Goal: Check status: Check status

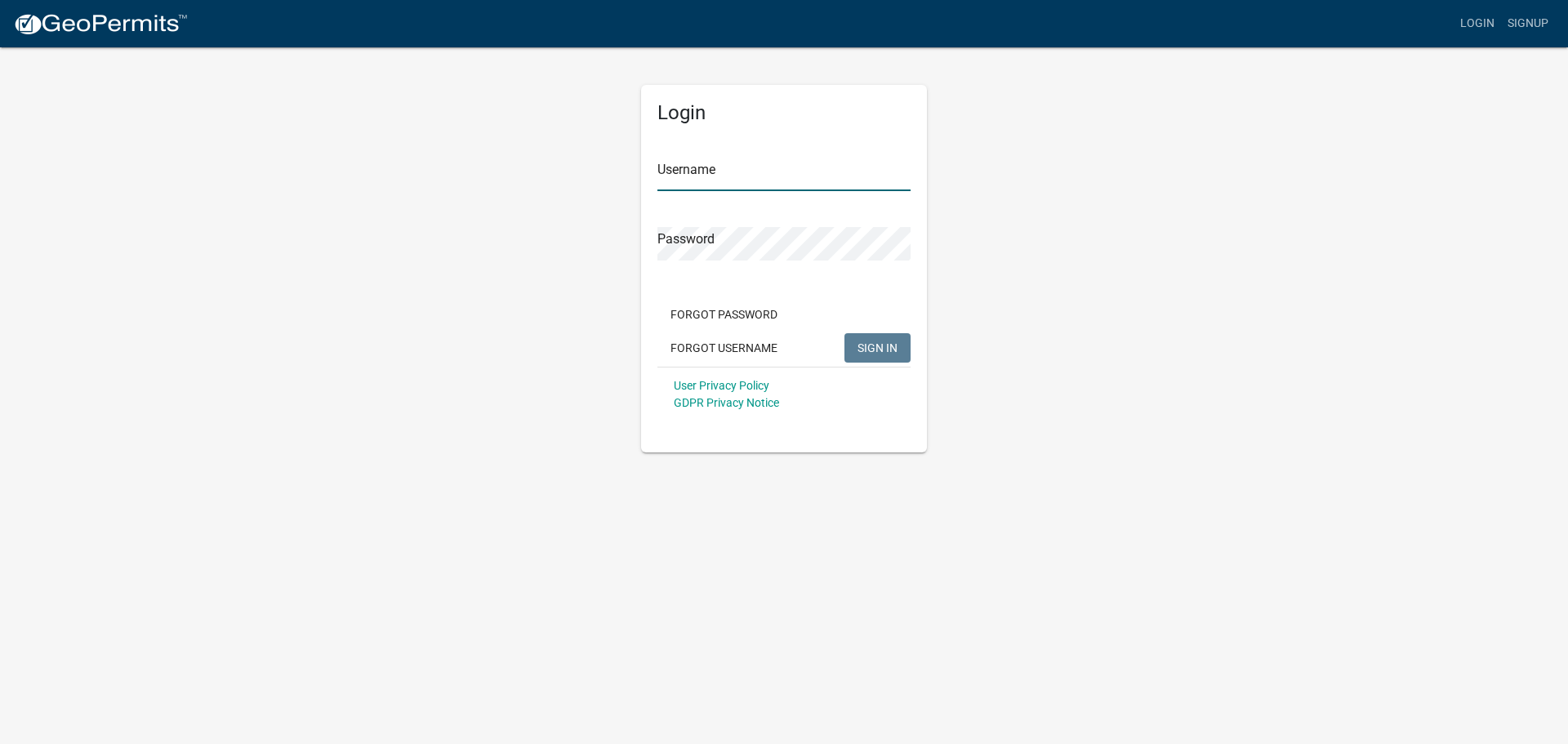
type input "QGrissom"
click at [892, 354] on span "SIGN IN" at bounding box center [877, 347] width 40 height 13
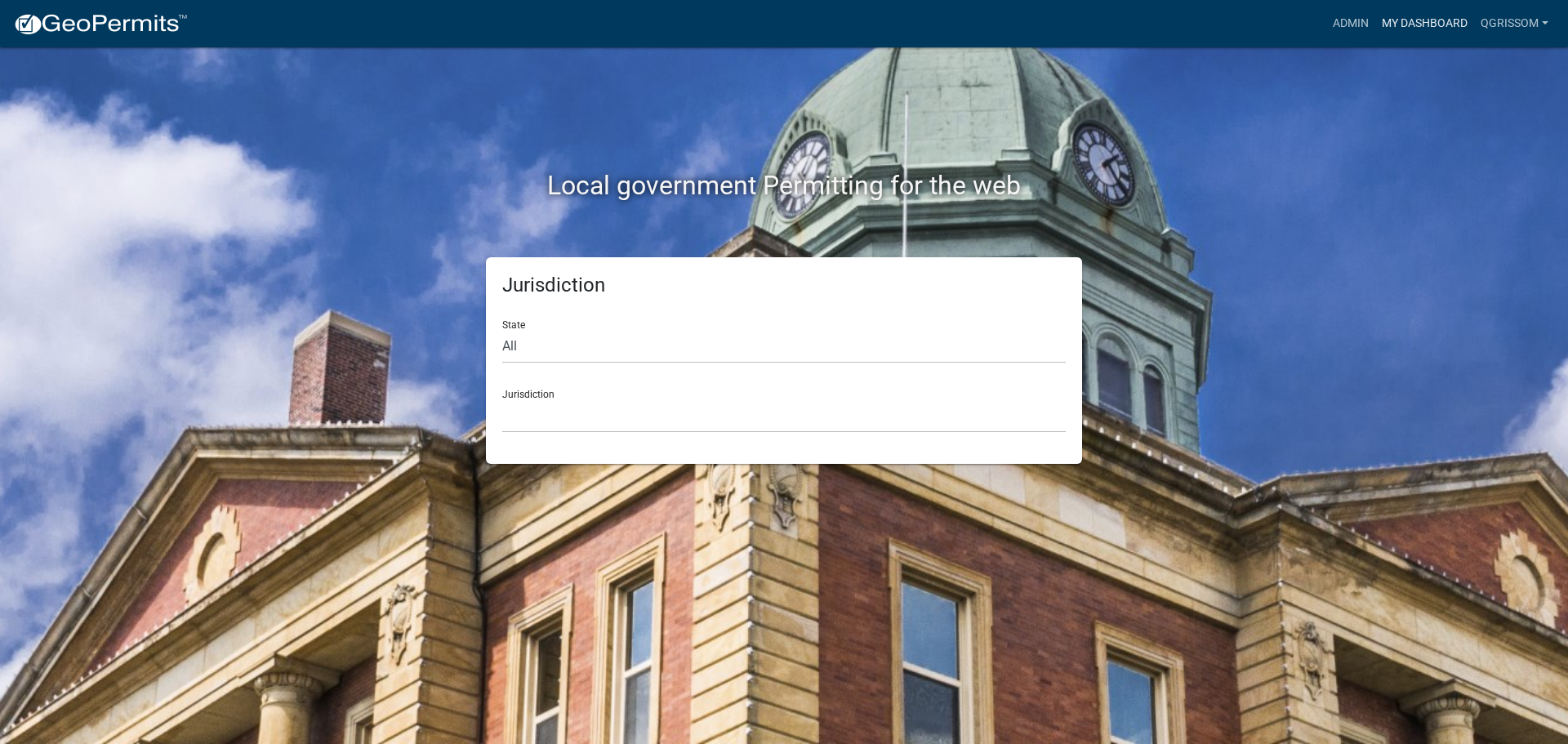
click at [1407, 29] on link "My Dashboard" at bounding box center [1425, 24] width 99 height 31
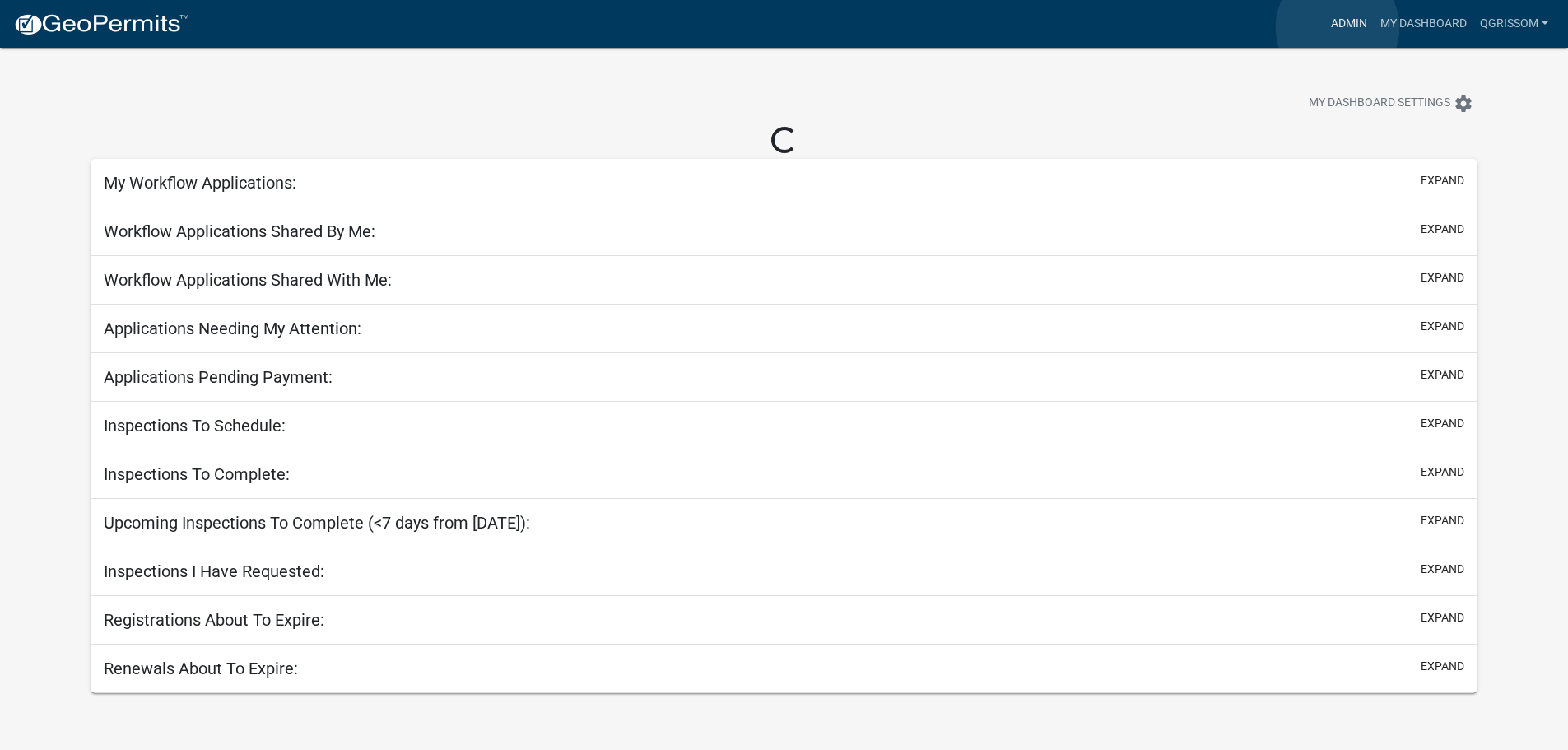
click at [1337, 27] on link "Admin" at bounding box center [1349, 24] width 50 height 31
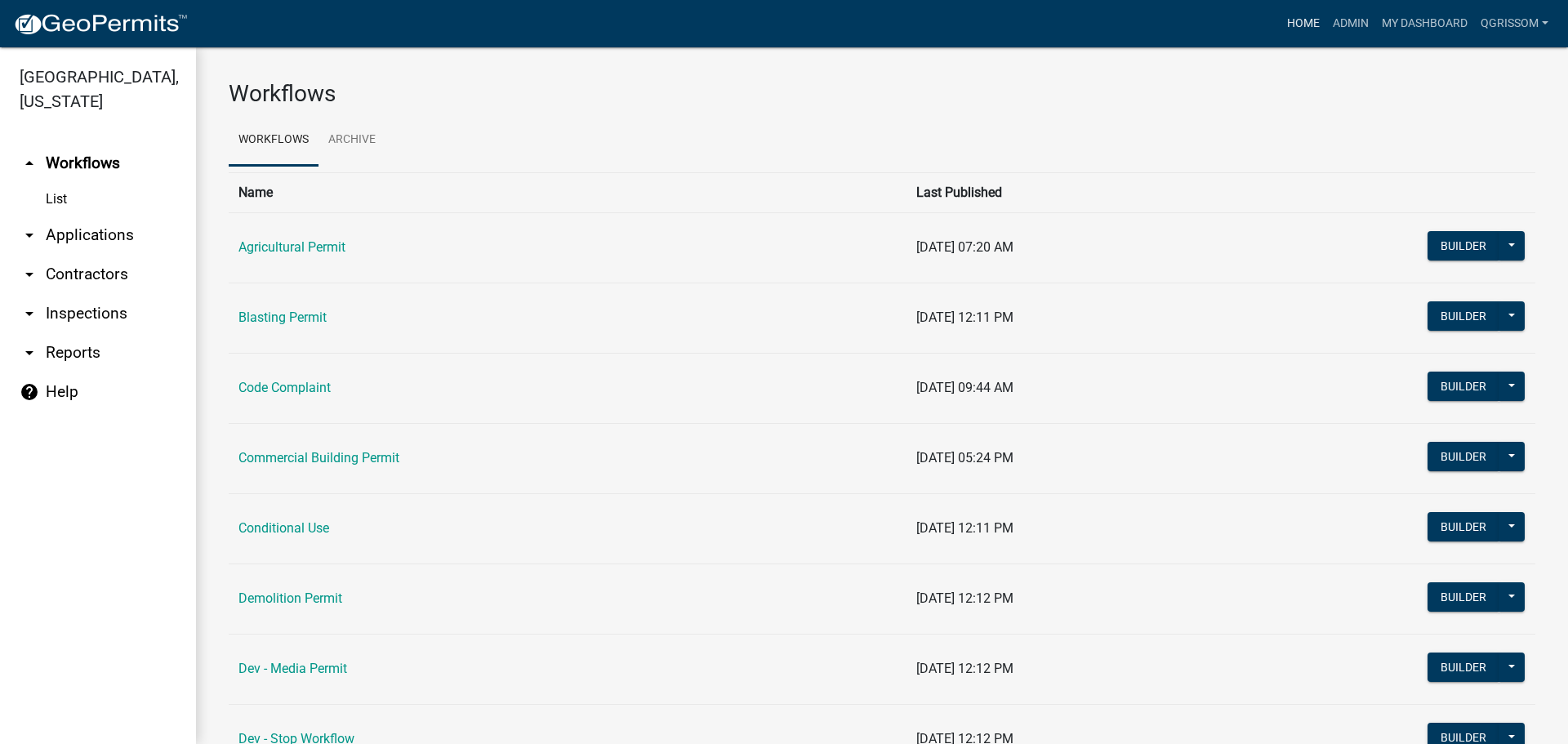
click at [1309, 22] on link "Home" at bounding box center [1304, 24] width 46 height 31
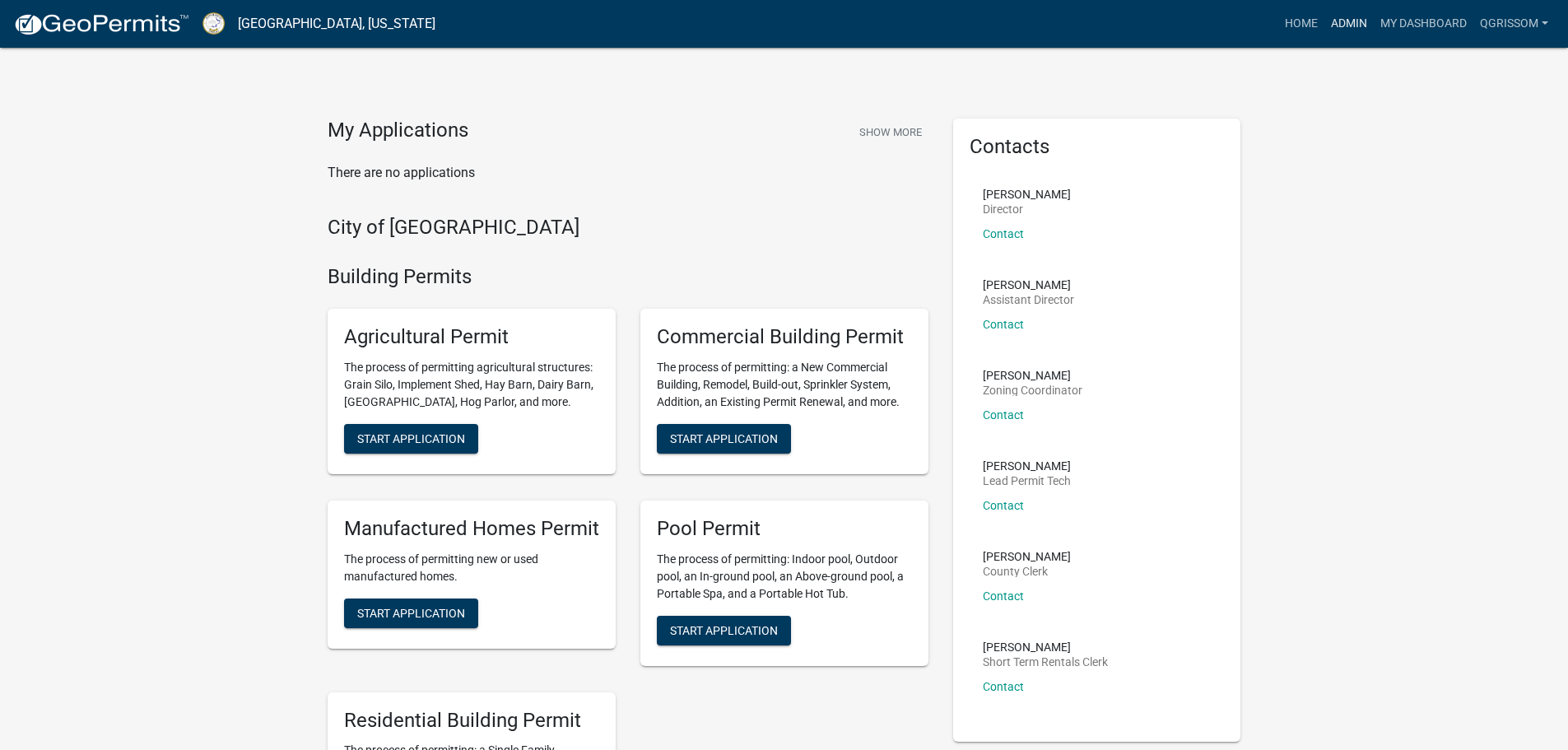
click at [1345, 28] on link "Admin" at bounding box center [1349, 24] width 50 height 31
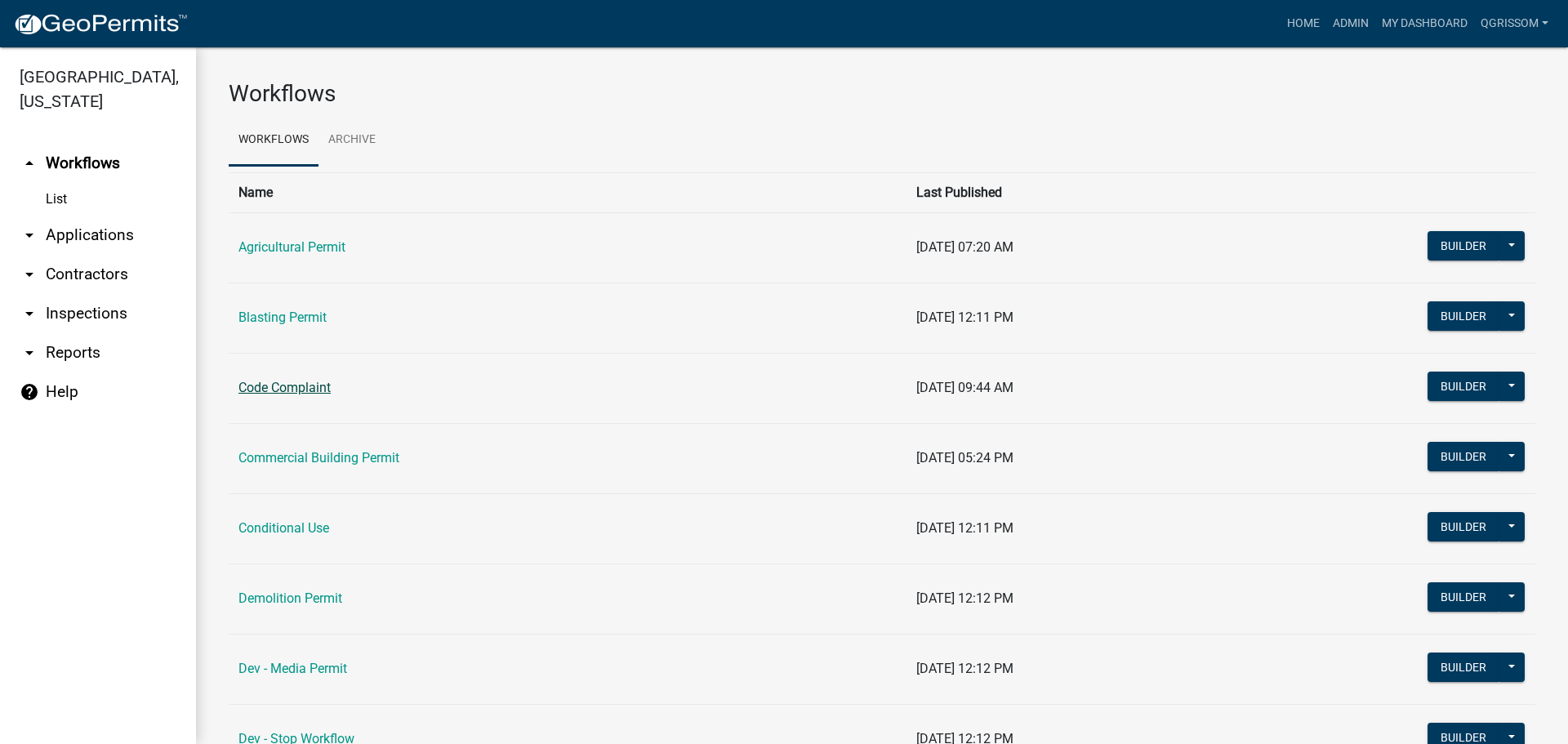
click at [320, 384] on link "Code Complaint" at bounding box center [285, 388] width 92 height 15
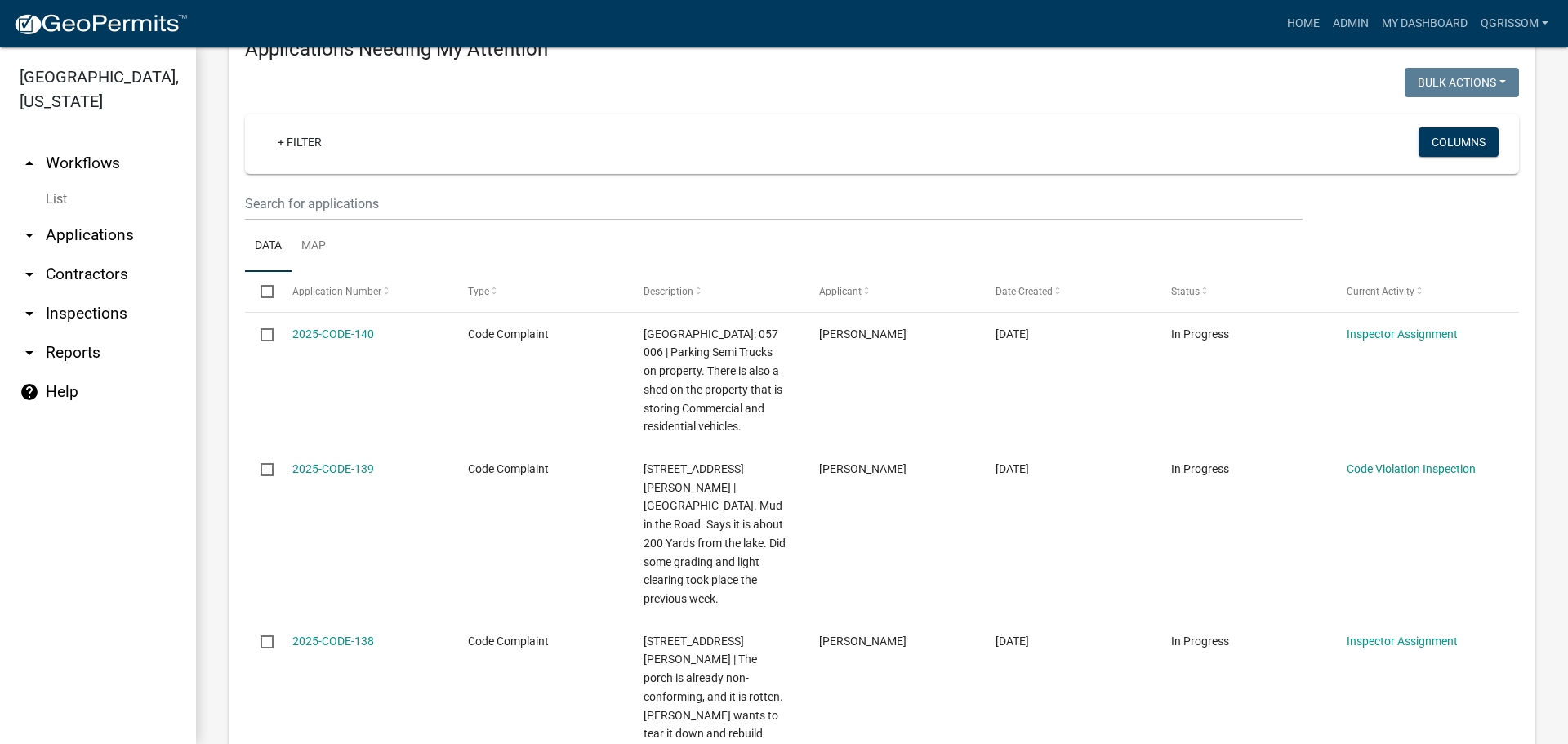
scroll to position [245, 0]
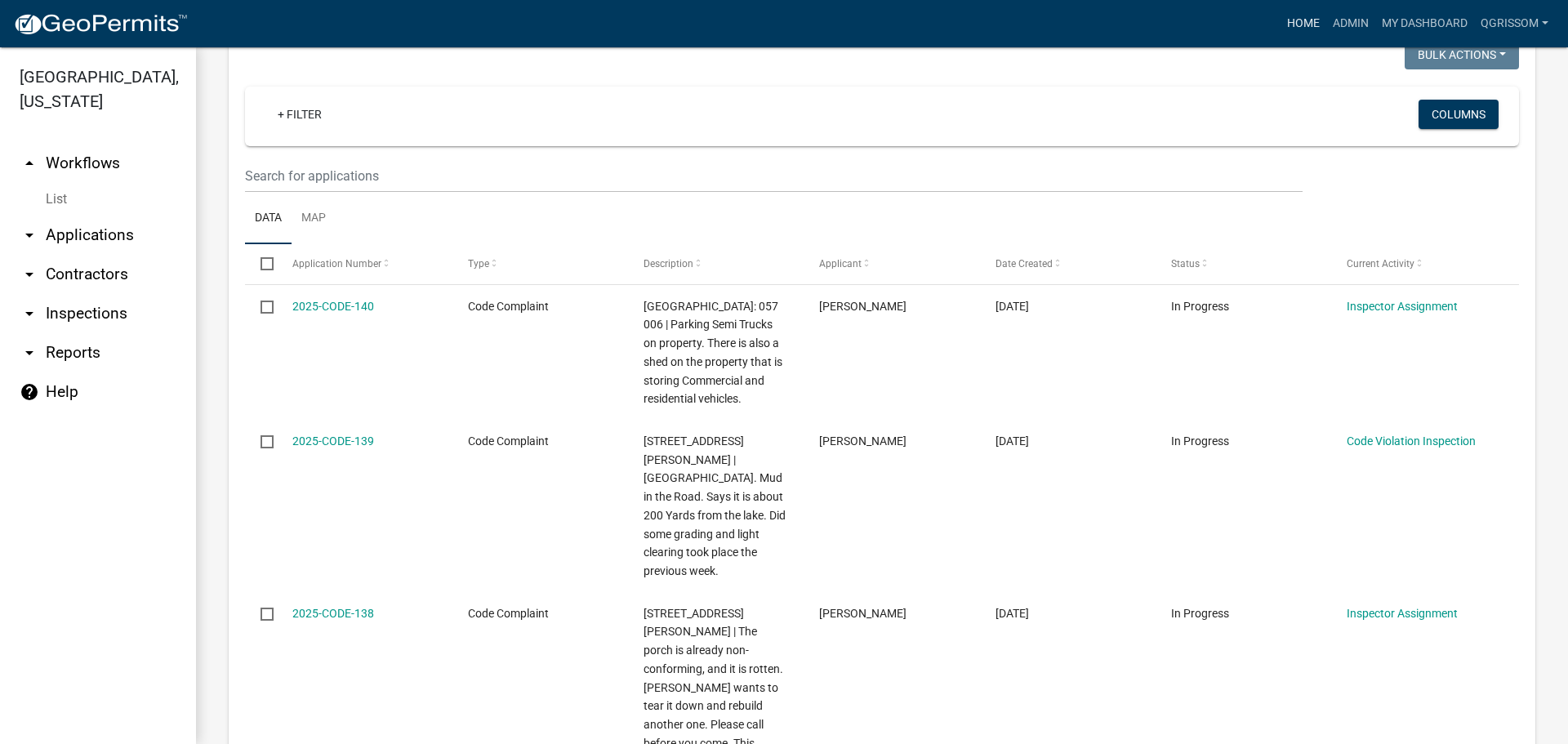
click at [1293, 14] on link "Home" at bounding box center [1304, 24] width 46 height 31
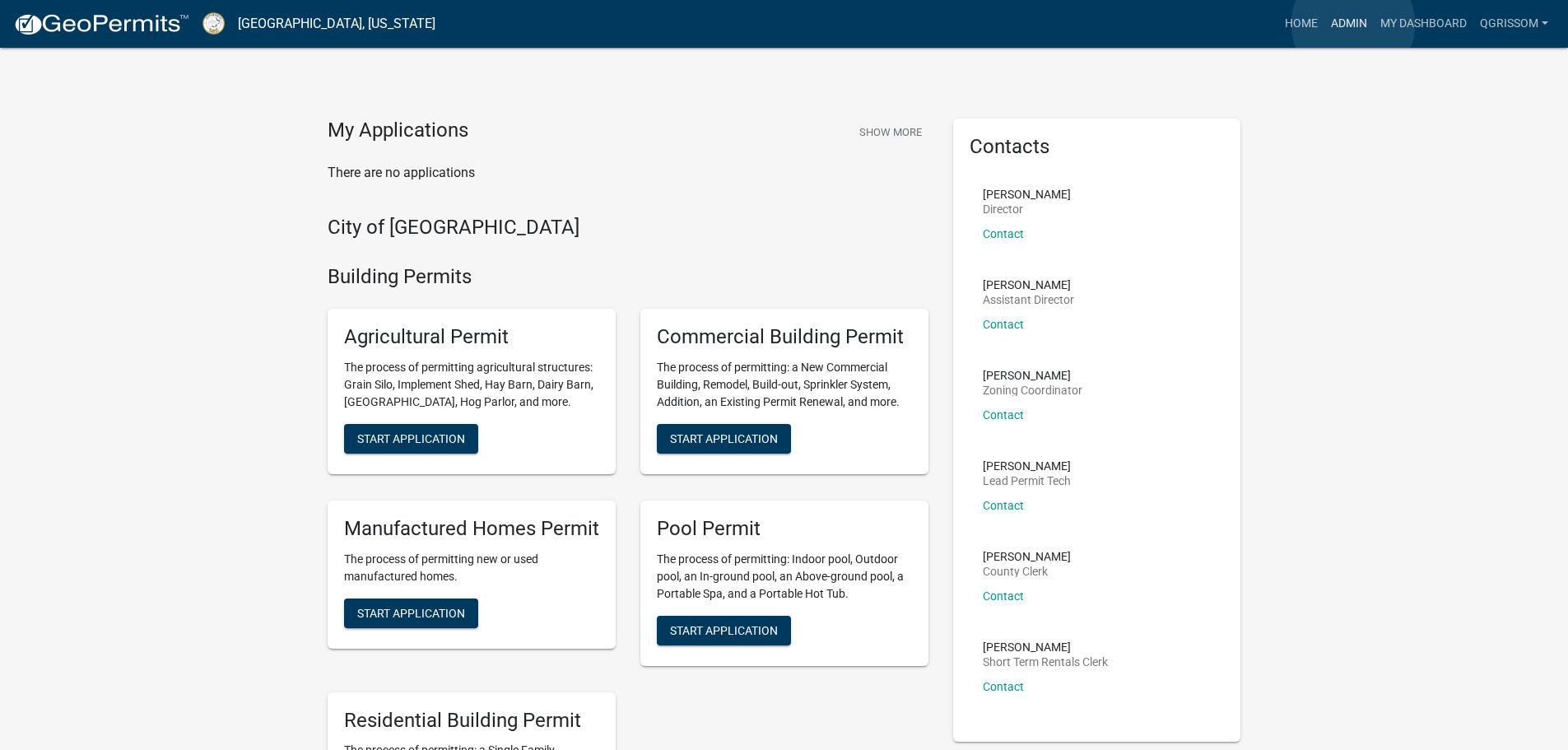
click at [1353, 24] on link "Admin" at bounding box center [1349, 24] width 50 height 31
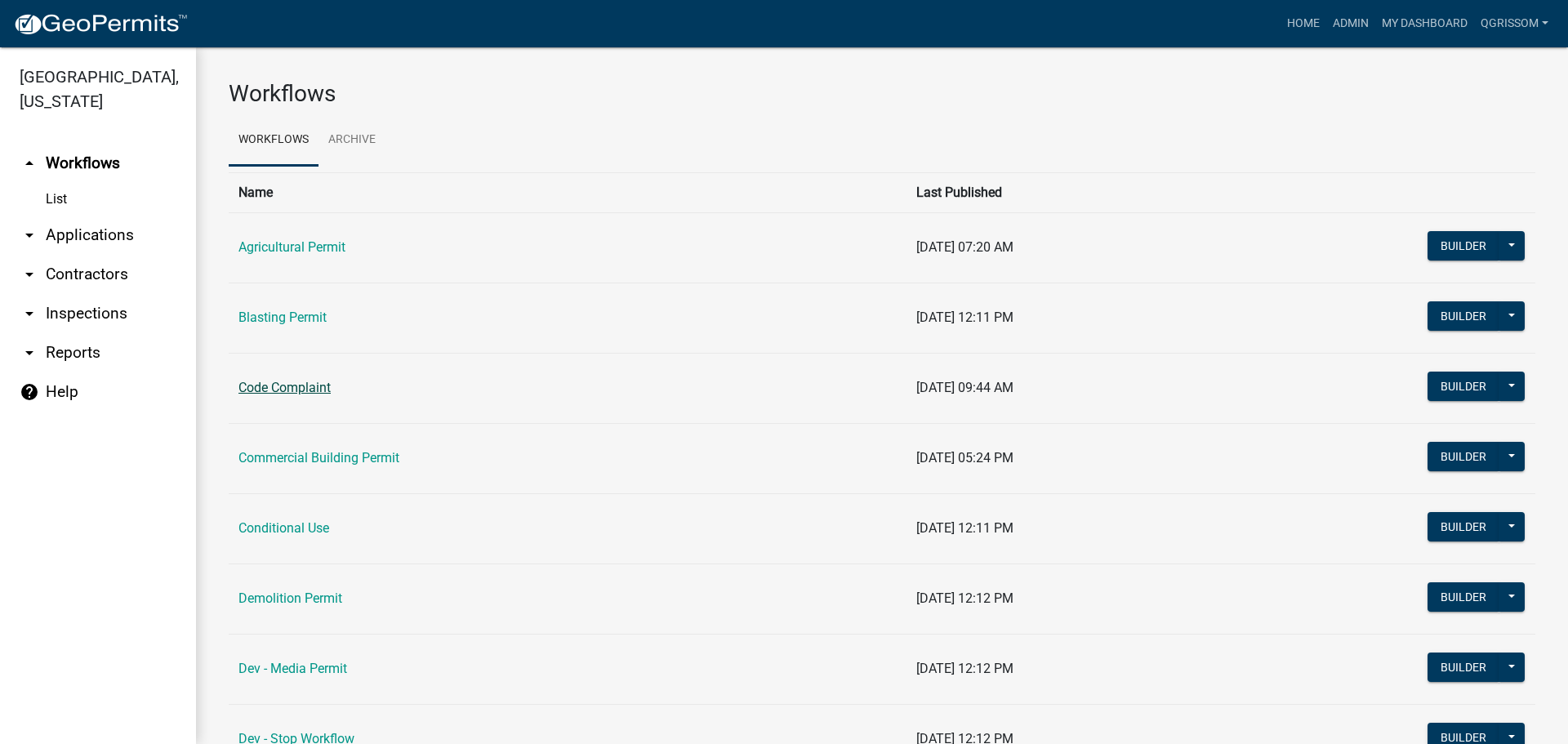
drag, startPoint x: 291, startPoint y: 378, endPoint x: 283, endPoint y: 395, distance: 18.8
click at [285, 390] on td "Code Complaint" at bounding box center [567, 388] width 677 height 70
click at [285, 391] on link "Code Complaint" at bounding box center [285, 388] width 92 height 15
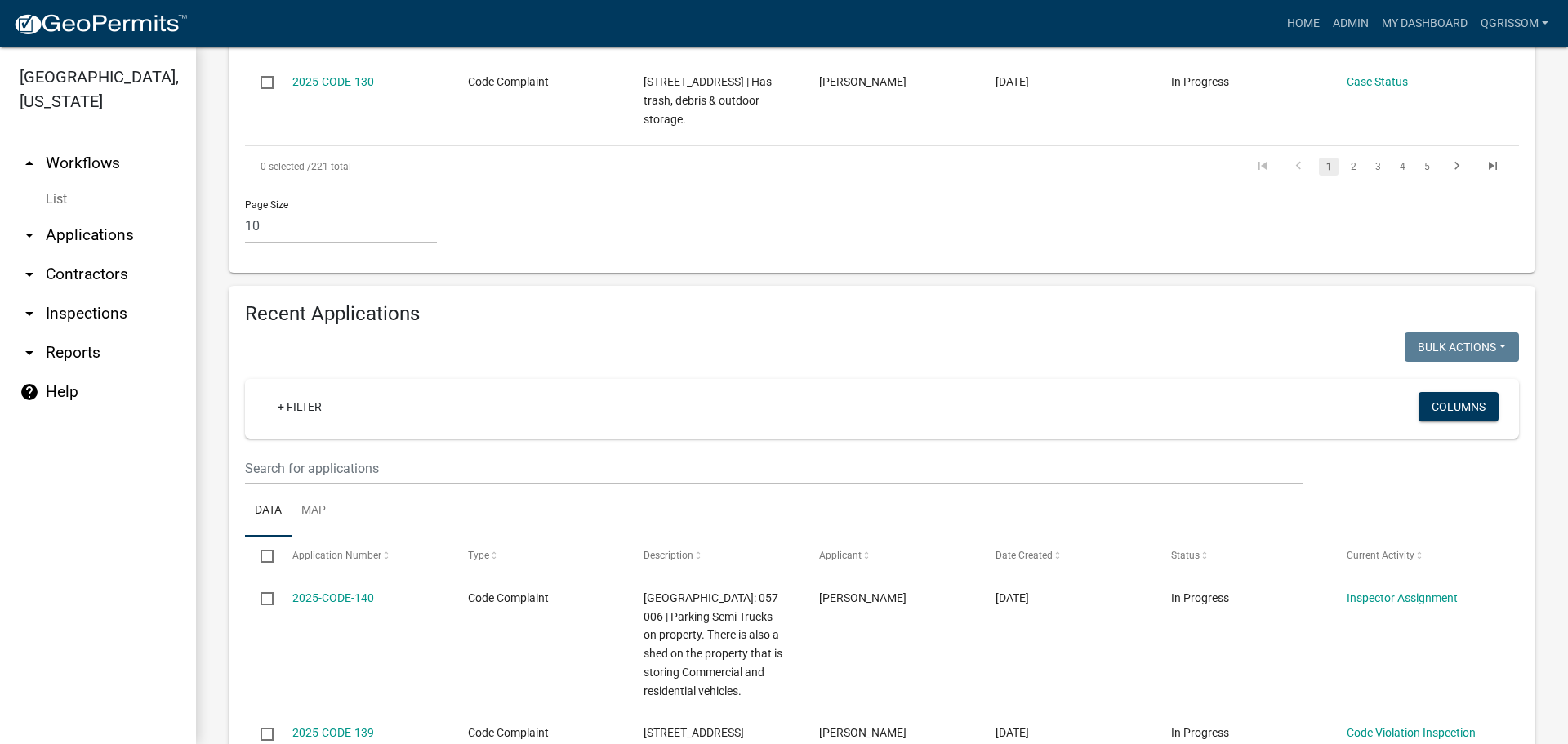
scroll to position [2042, 0]
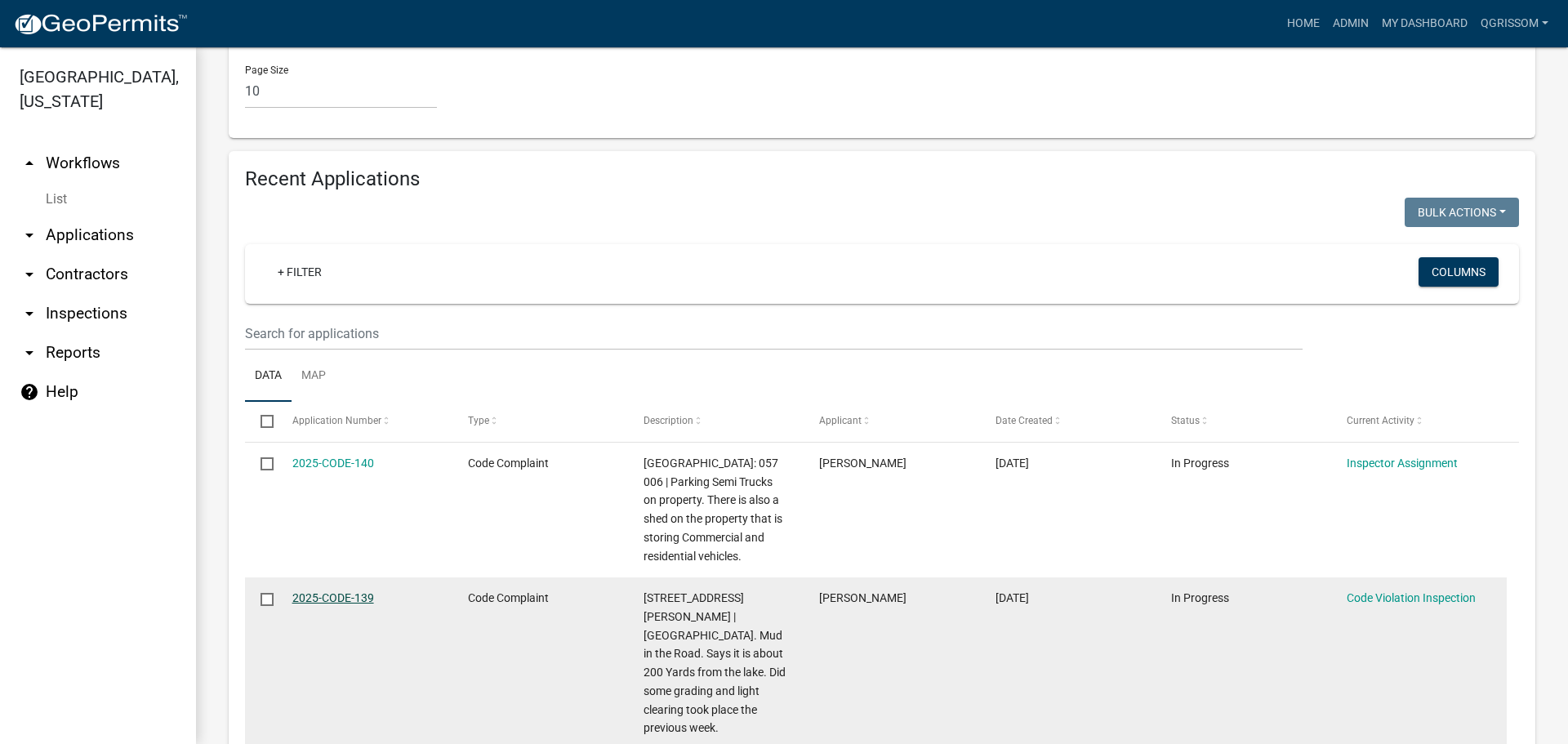
click at [324, 591] on link "2025-CODE-139" at bounding box center [333, 597] width 82 height 13
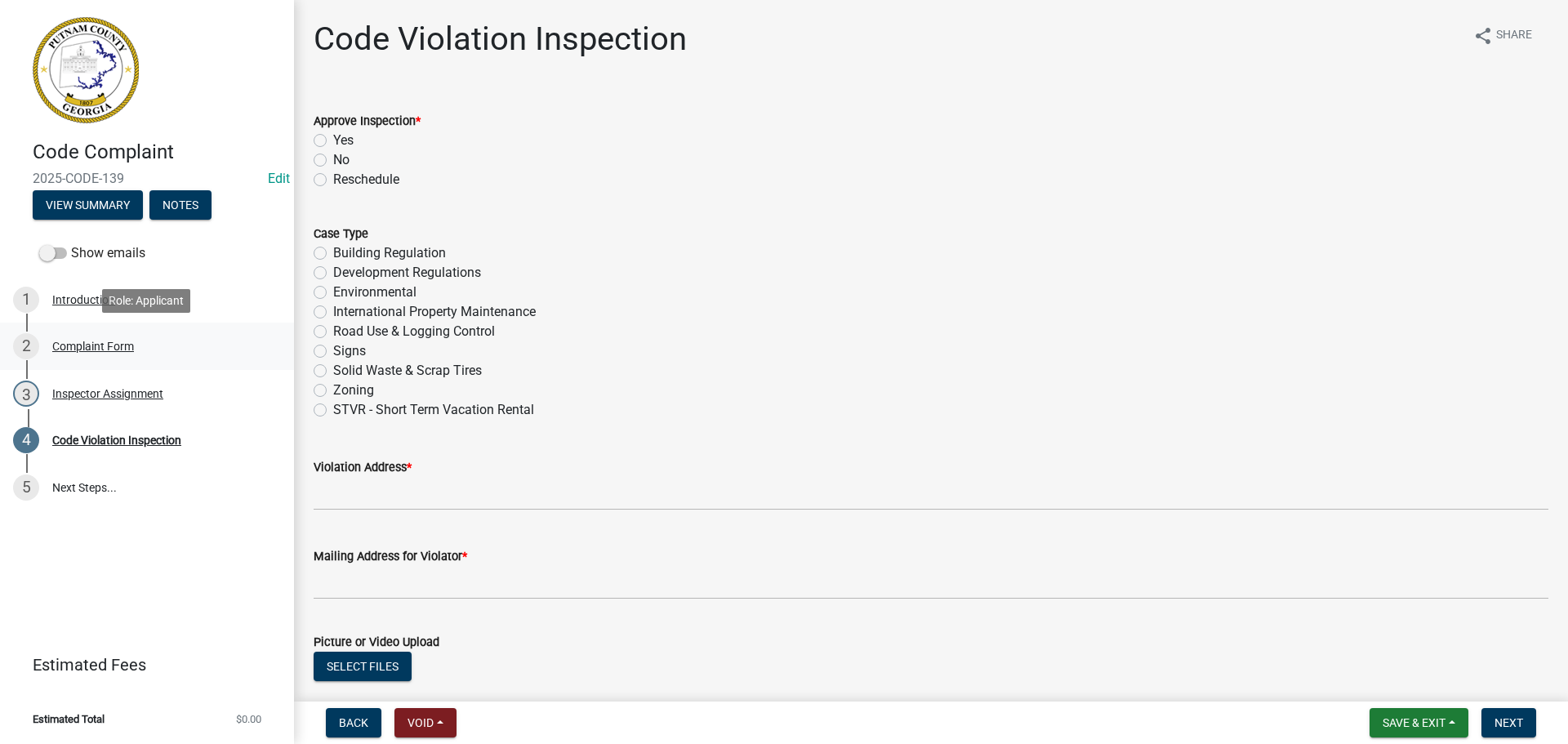
click at [72, 350] on div "Complaint Form" at bounding box center [93, 346] width 82 height 11
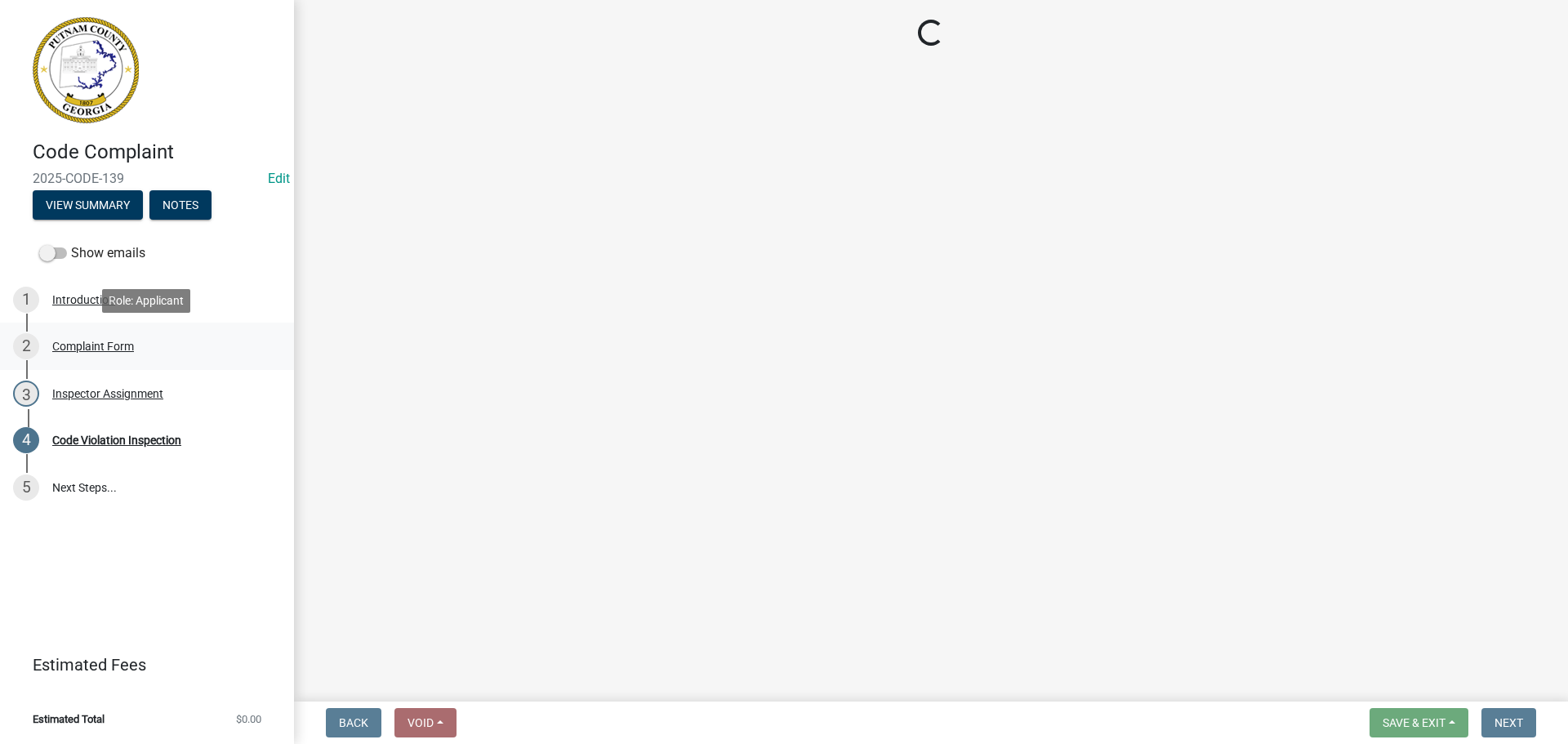
select select "76170ab1-b25a-468b-8231-d5eb0e85b261"
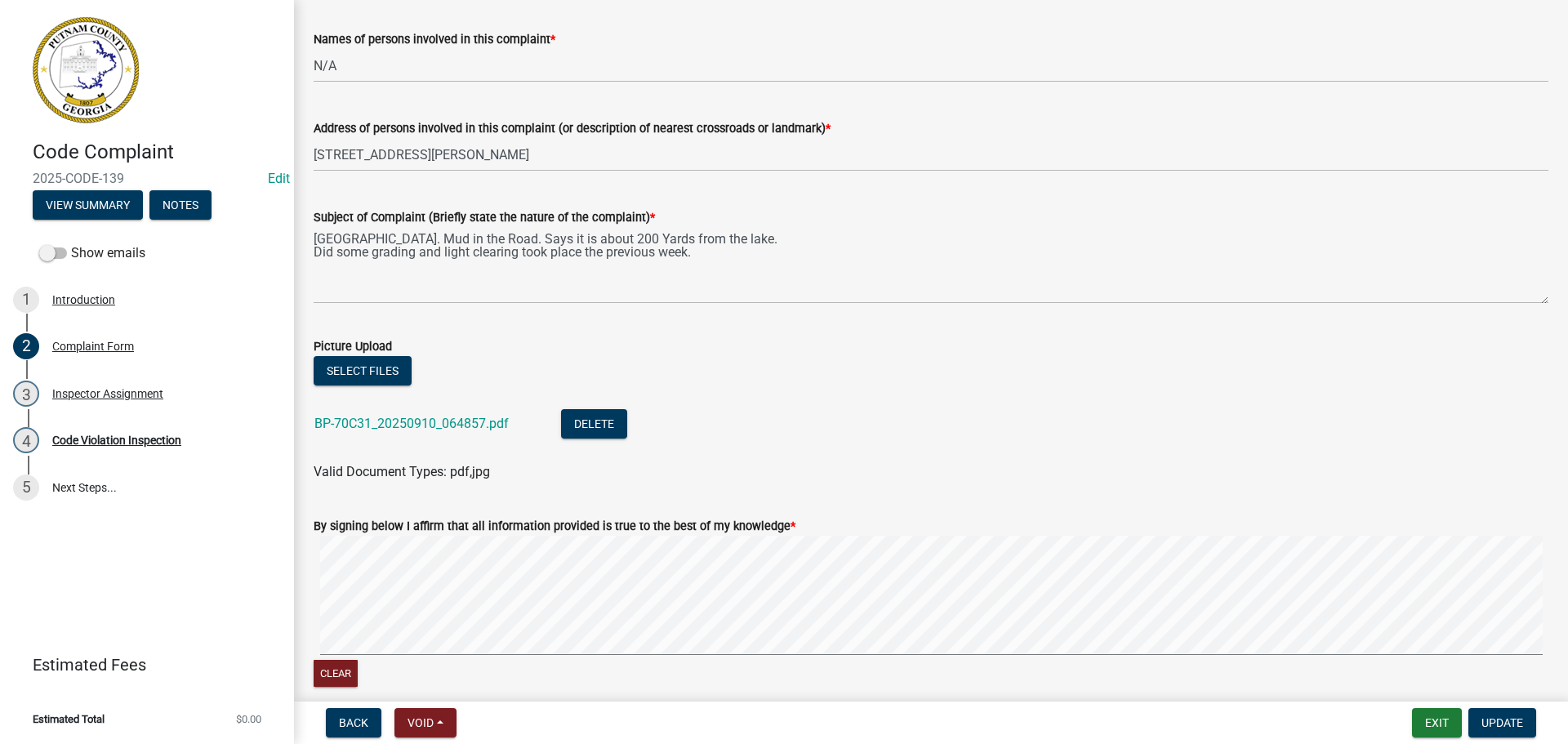
scroll to position [816, 0]
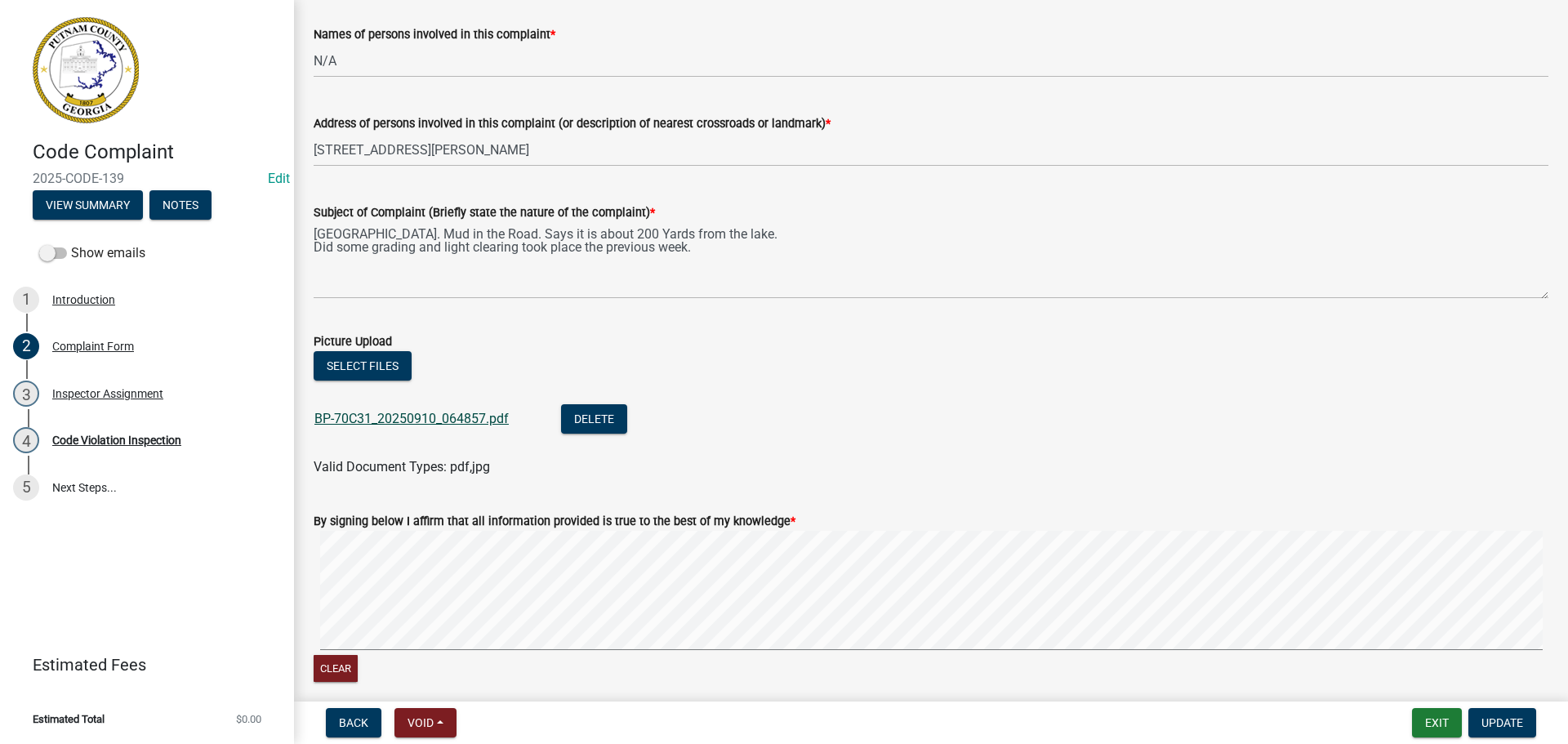
click at [389, 413] on link "BP-70C31_20250910_064857.pdf" at bounding box center [412, 418] width 194 height 15
